Goal: Information Seeking & Learning: Learn about a topic

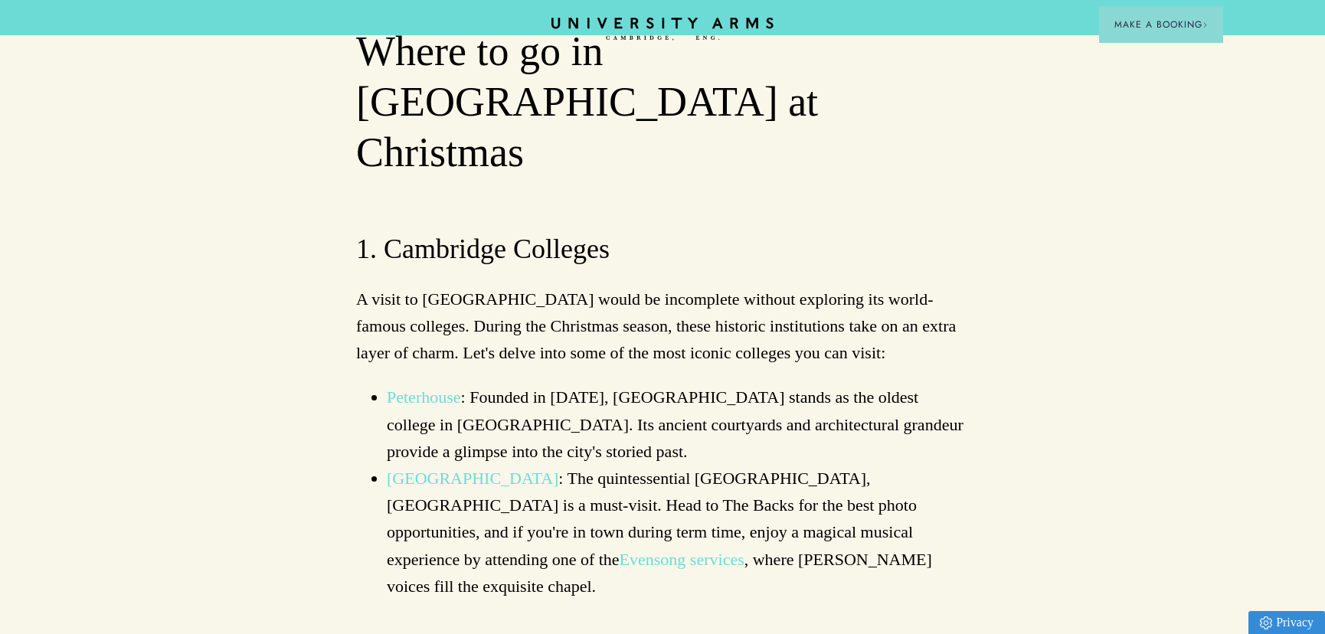
scroll to position [975, 0]
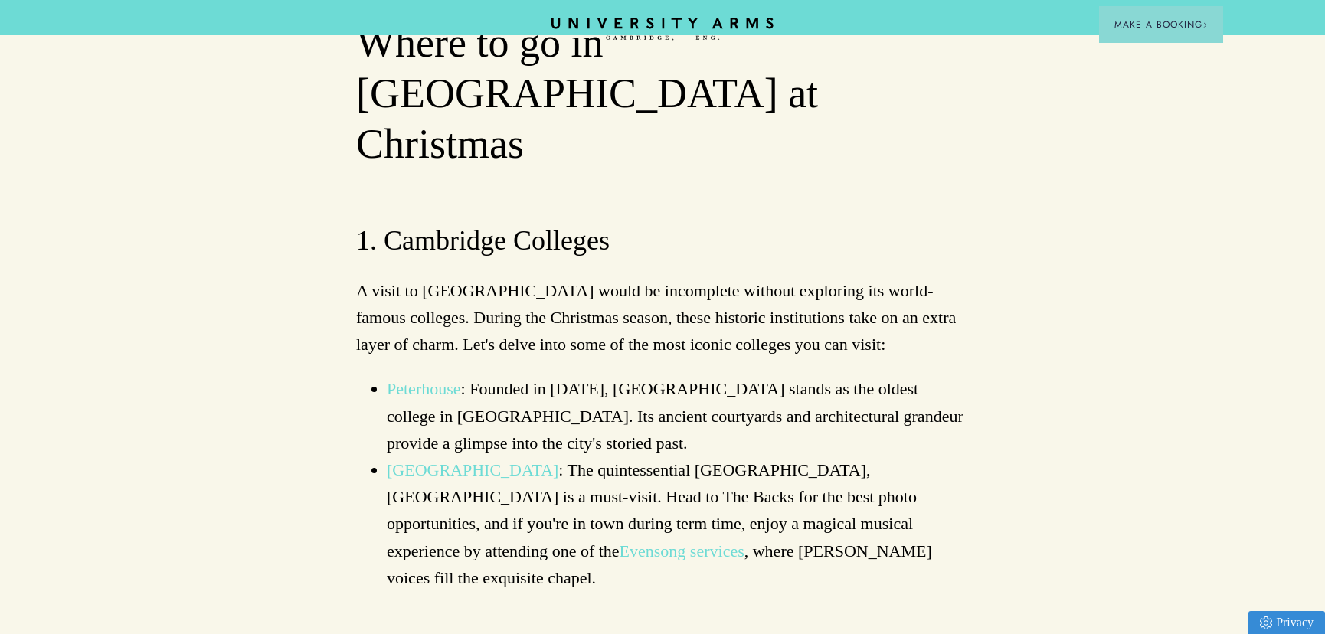
drag, startPoint x: 682, startPoint y: 254, endPoint x: 650, endPoint y: 208, distance: 56.3
click at [650, 375] on li "Peterhouse : Founded in [DATE], [GEOGRAPHIC_DATA] stands as the oldest college …" at bounding box center [678, 415] width 582 height 81
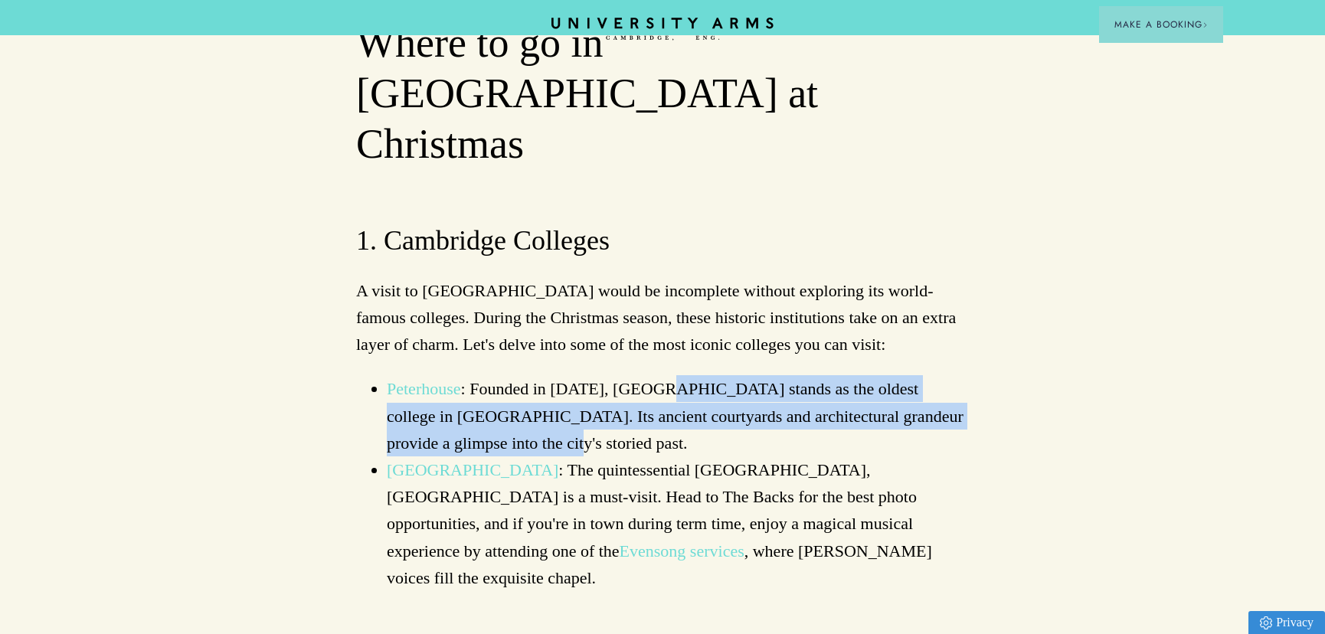
click at [650, 375] on li "Peterhouse : Founded in [DATE], [GEOGRAPHIC_DATA] stands as the oldest college …" at bounding box center [678, 415] width 582 height 81
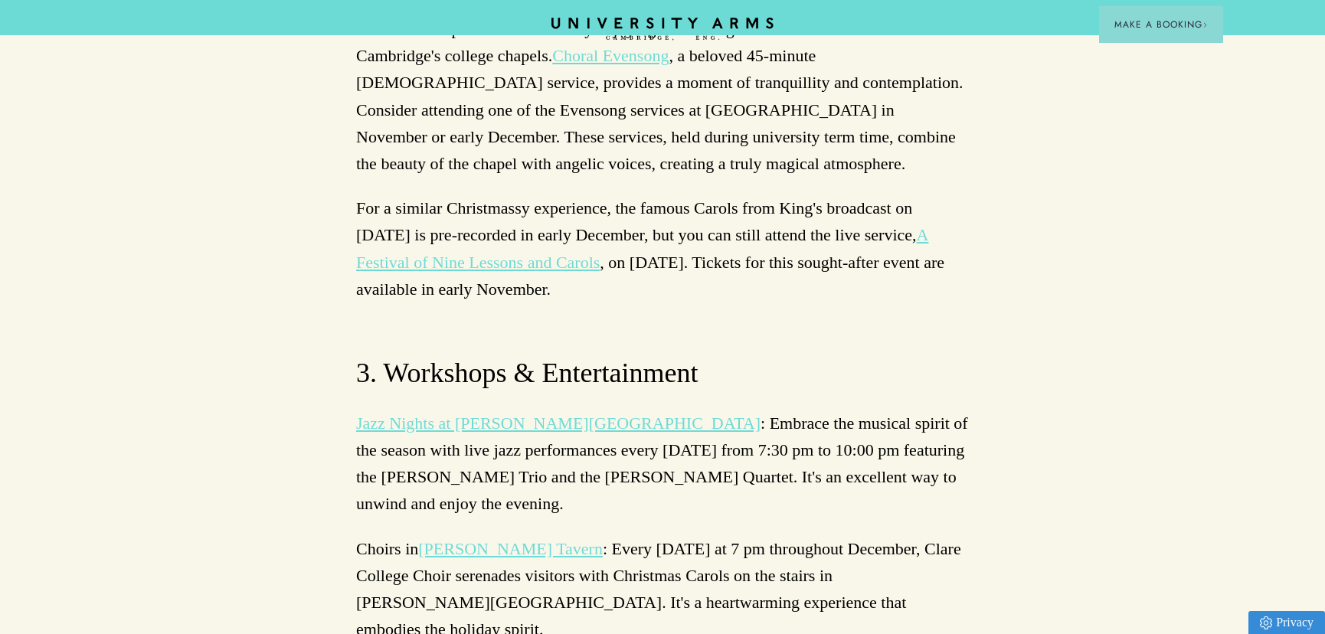
scroll to position [4317, 0]
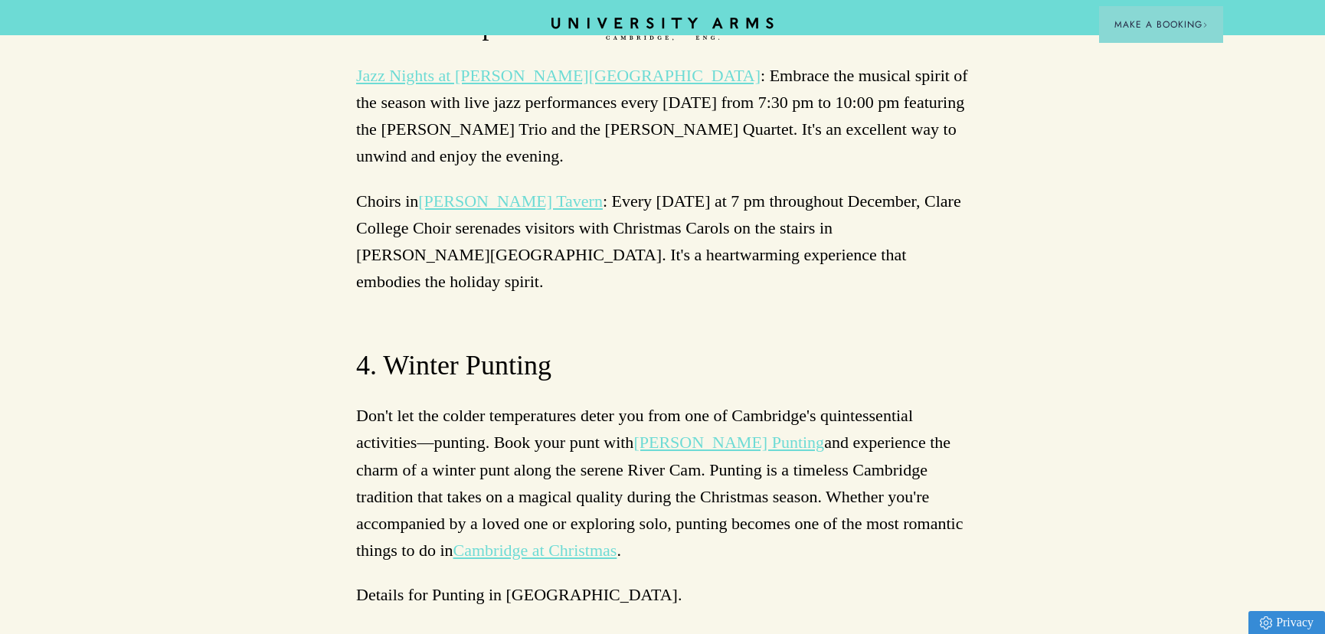
drag, startPoint x: 535, startPoint y: 333, endPoint x: 637, endPoint y: 424, distance: 137.2
click at [647, 434] on div "Experience the Magic: Things to Do in [GEOGRAPHIC_DATA] at Christmas 2025 [GEOG…" at bounding box center [662, 78] width 613 height 7768
click at [859, 402] on p "Don't let the colder temperatures deter you from one of Cambridge's quintessent…" at bounding box center [662, 483] width 613 height 162
